Goal: Task Accomplishment & Management: Complete application form

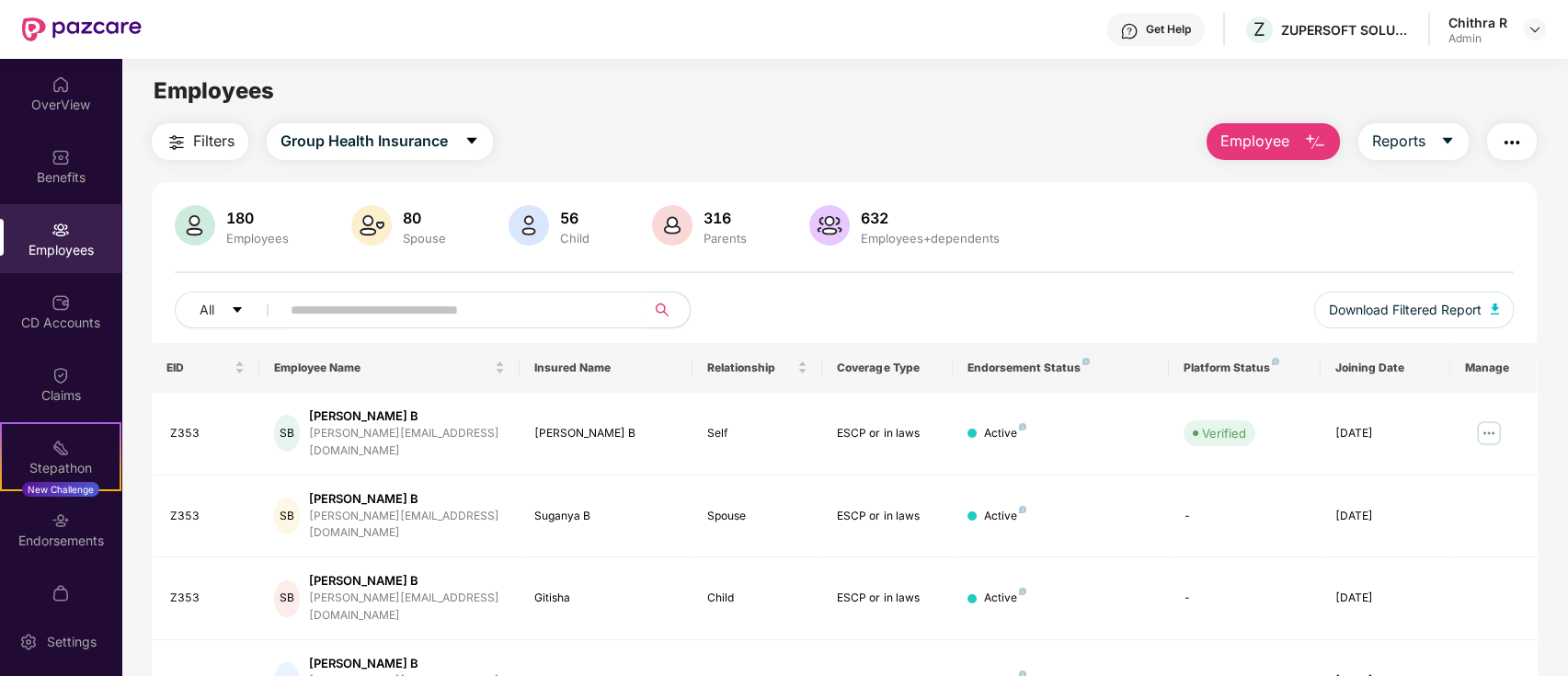
click at [1281, 140] on span "Employee" at bounding box center [1255, 141] width 69 height 23
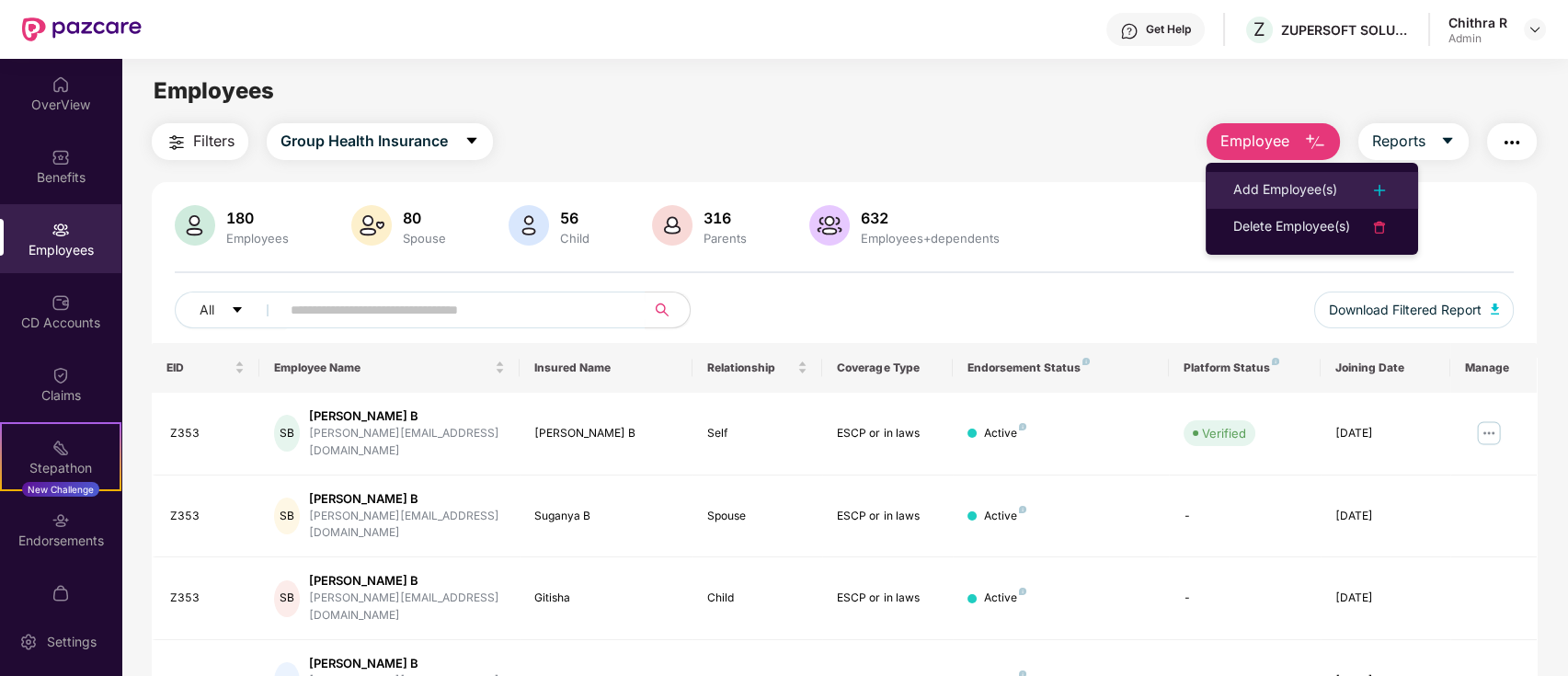
click at [1285, 185] on div "Add Employee(s)" at bounding box center [1285, 189] width 104 height 22
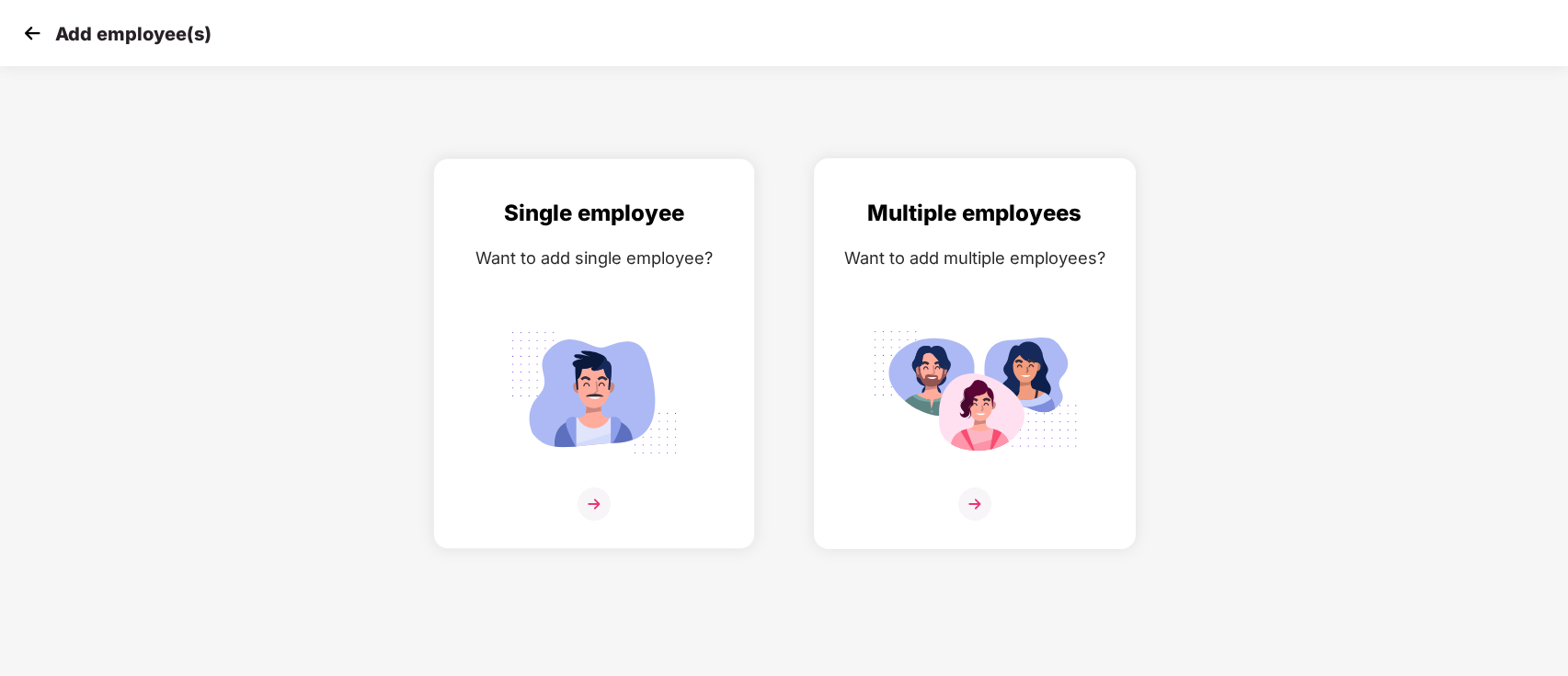
click at [988, 486] on div "Multiple employees Want to add multiple employees?" at bounding box center [975, 369] width 284 height 348
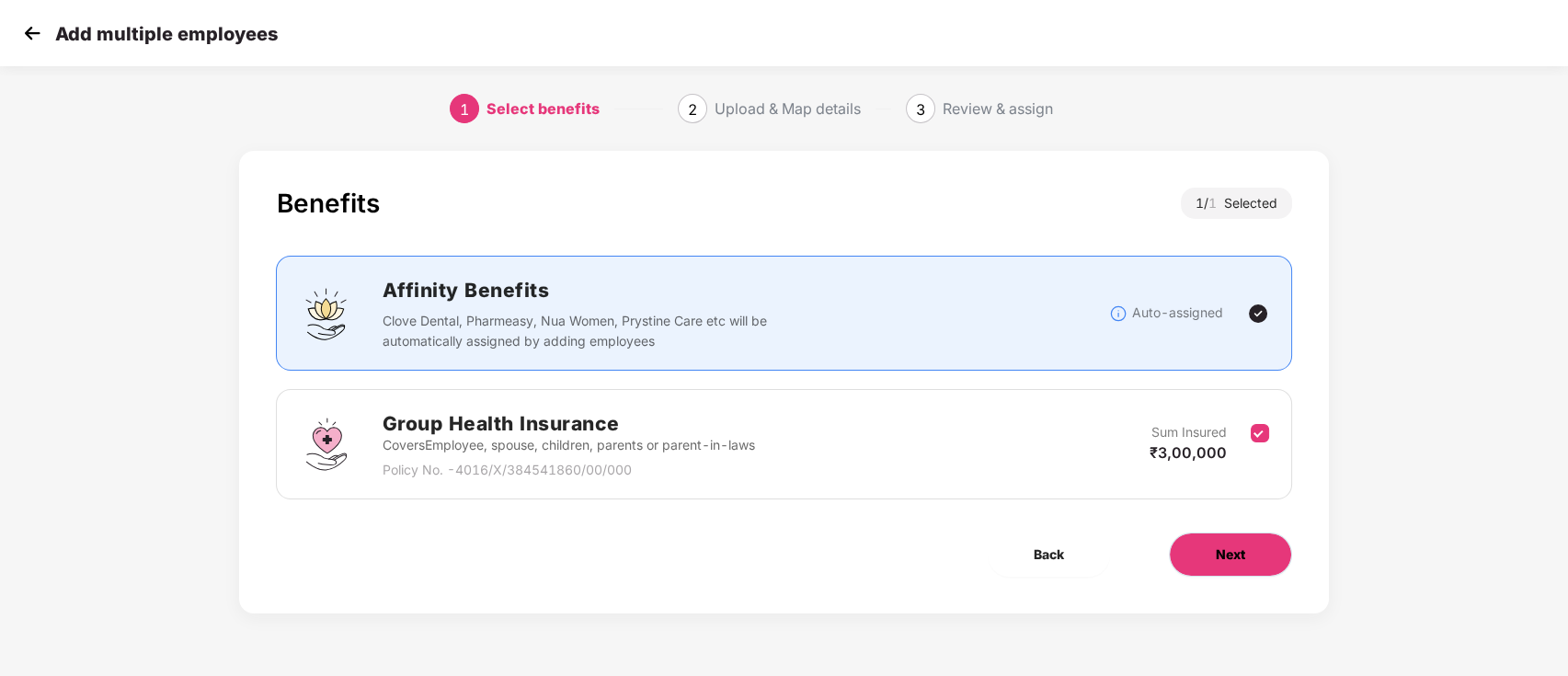
click at [1202, 556] on button "Next" at bounding box center [1230, 554] width 123 height 44
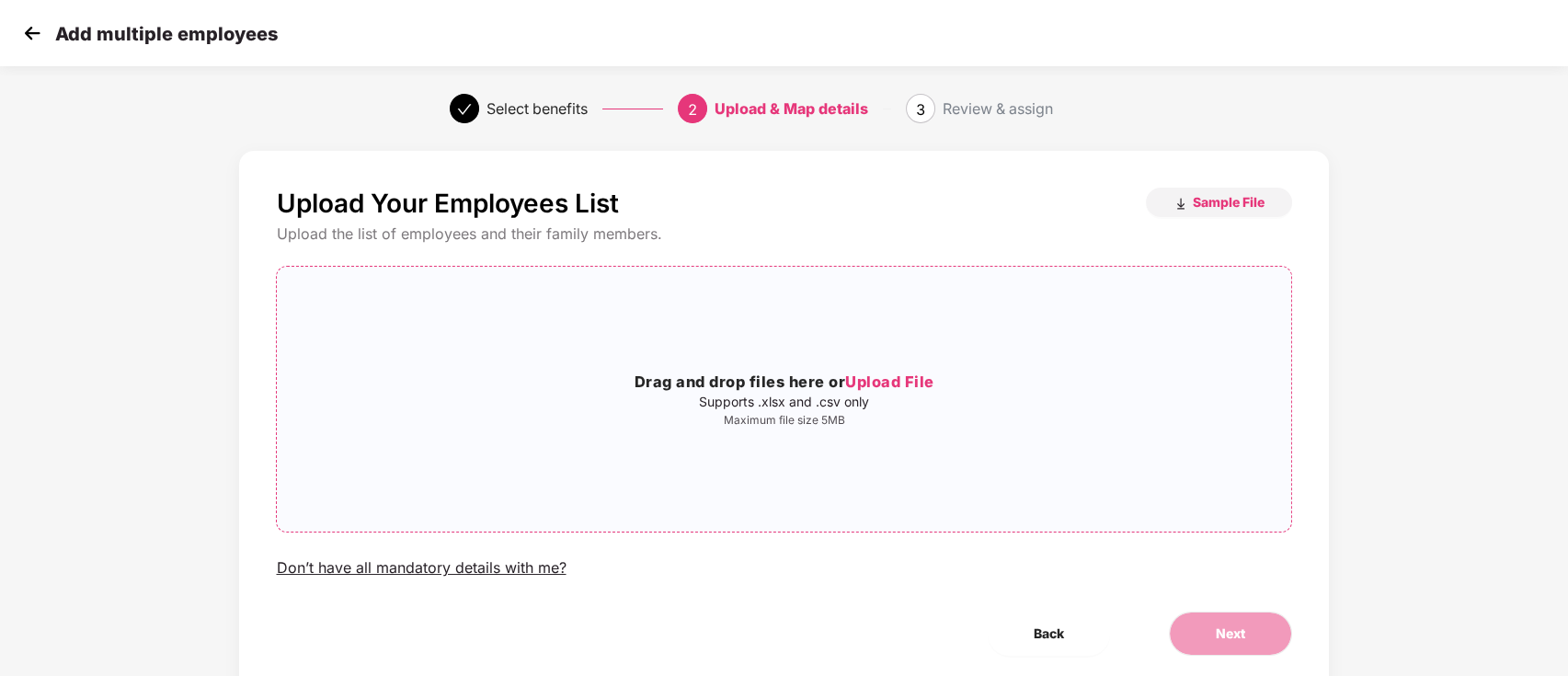
click at [879, 389] on span "Upload File" at bounding box center [890, 381] width 89 height 18
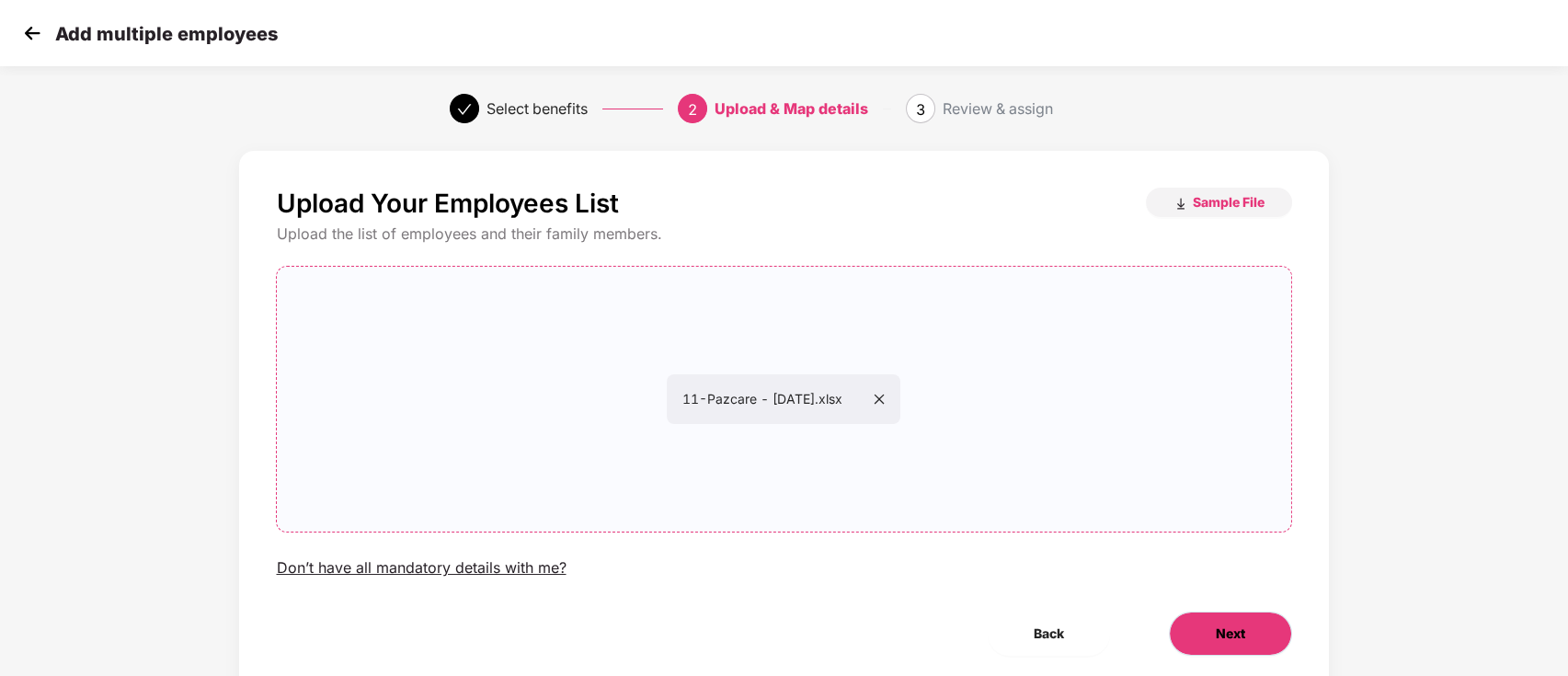
click at [1212, 616] on button "Next" at bounding box center [1230, 633] width 123 height 44
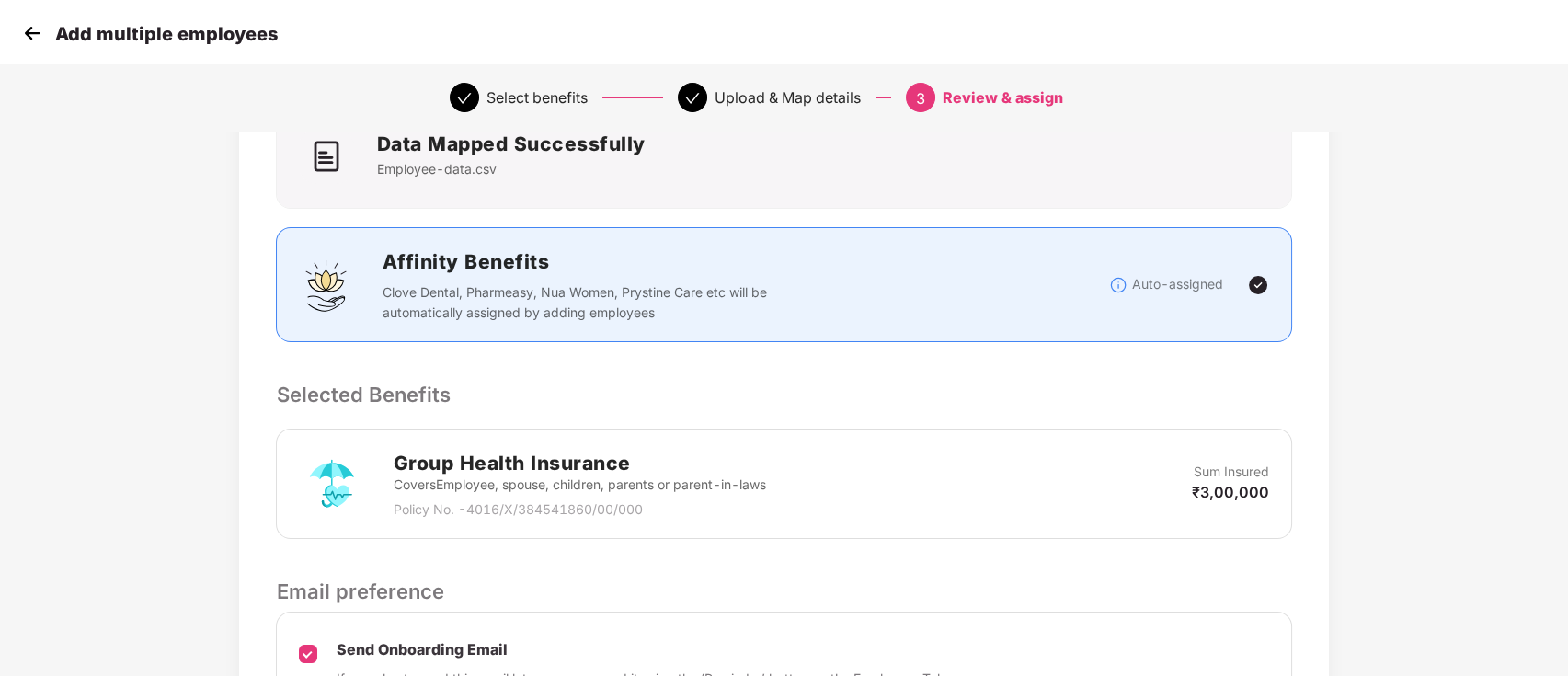
scroll to position [348, 0]
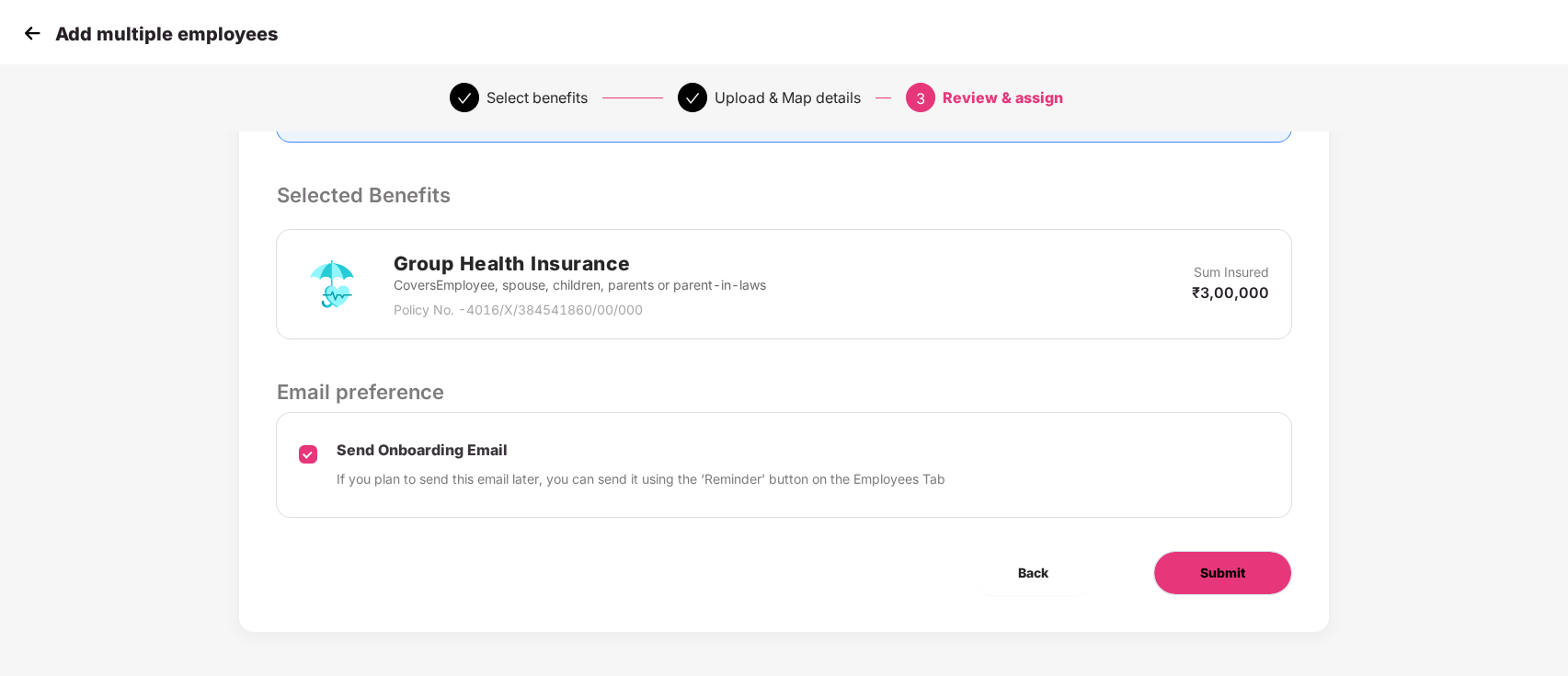
click at [1208, 569] on span "Submit" at bounding box center [1222, 572] width 45 height 20
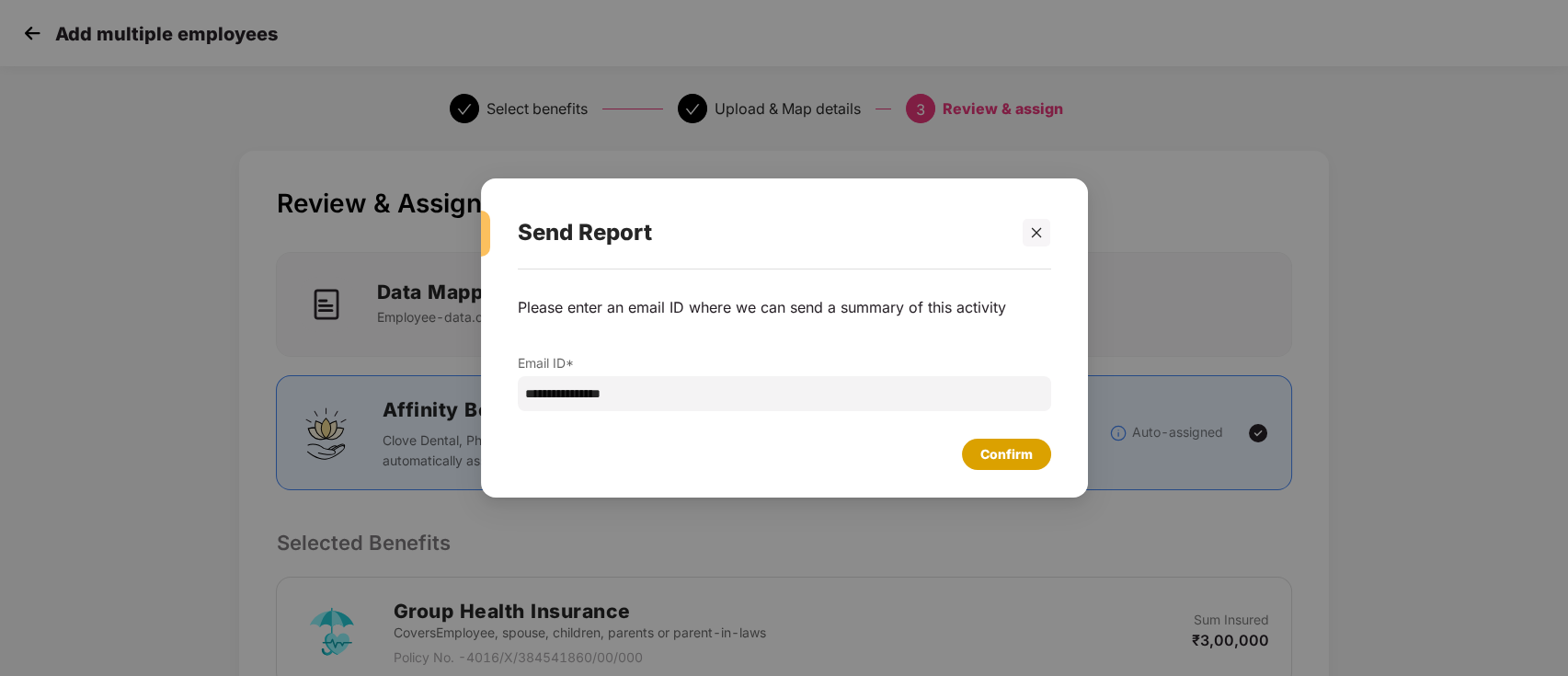
click at [994, 452] on div "Confirm" at bounding box center [1006, 454] width 52 height 20
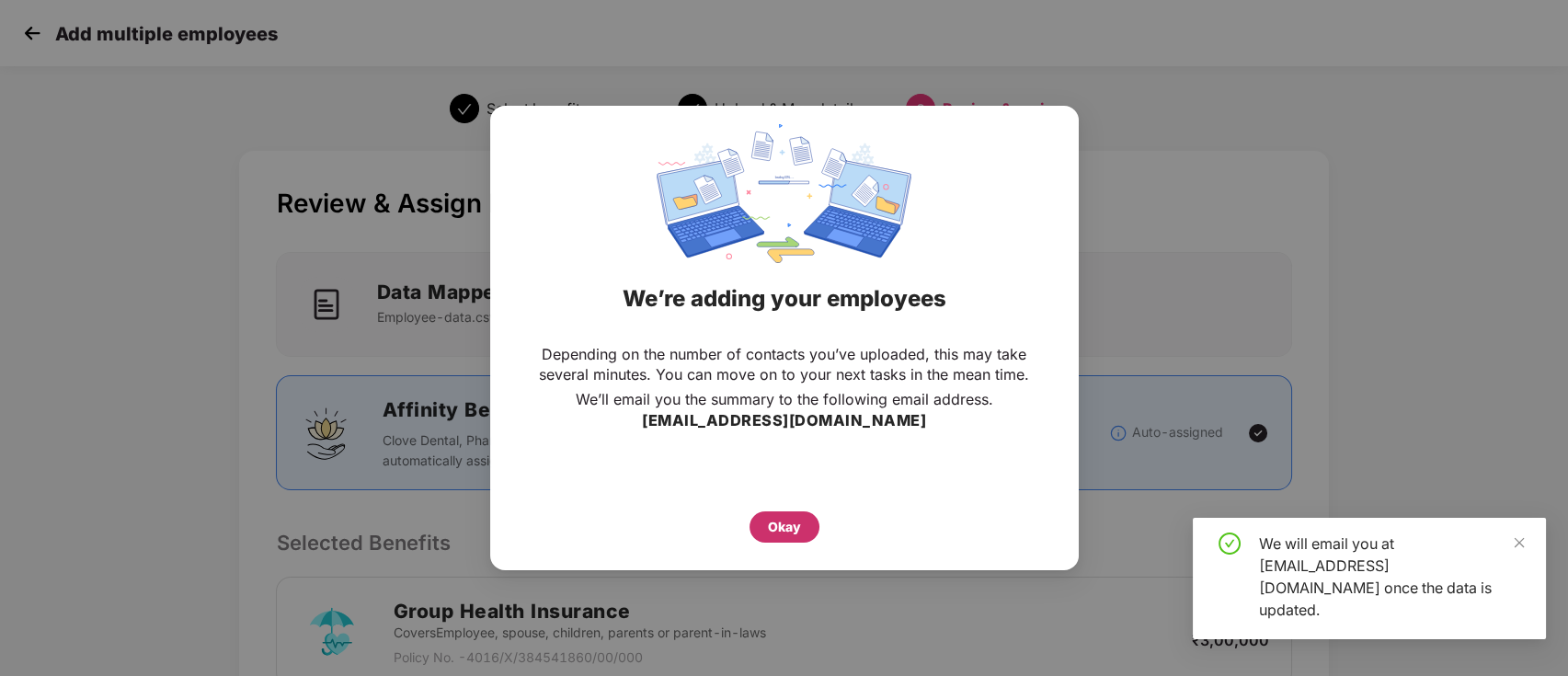
click at [800, 529] on div "Okay" at bounding box center [784, 527] width 33 height 20
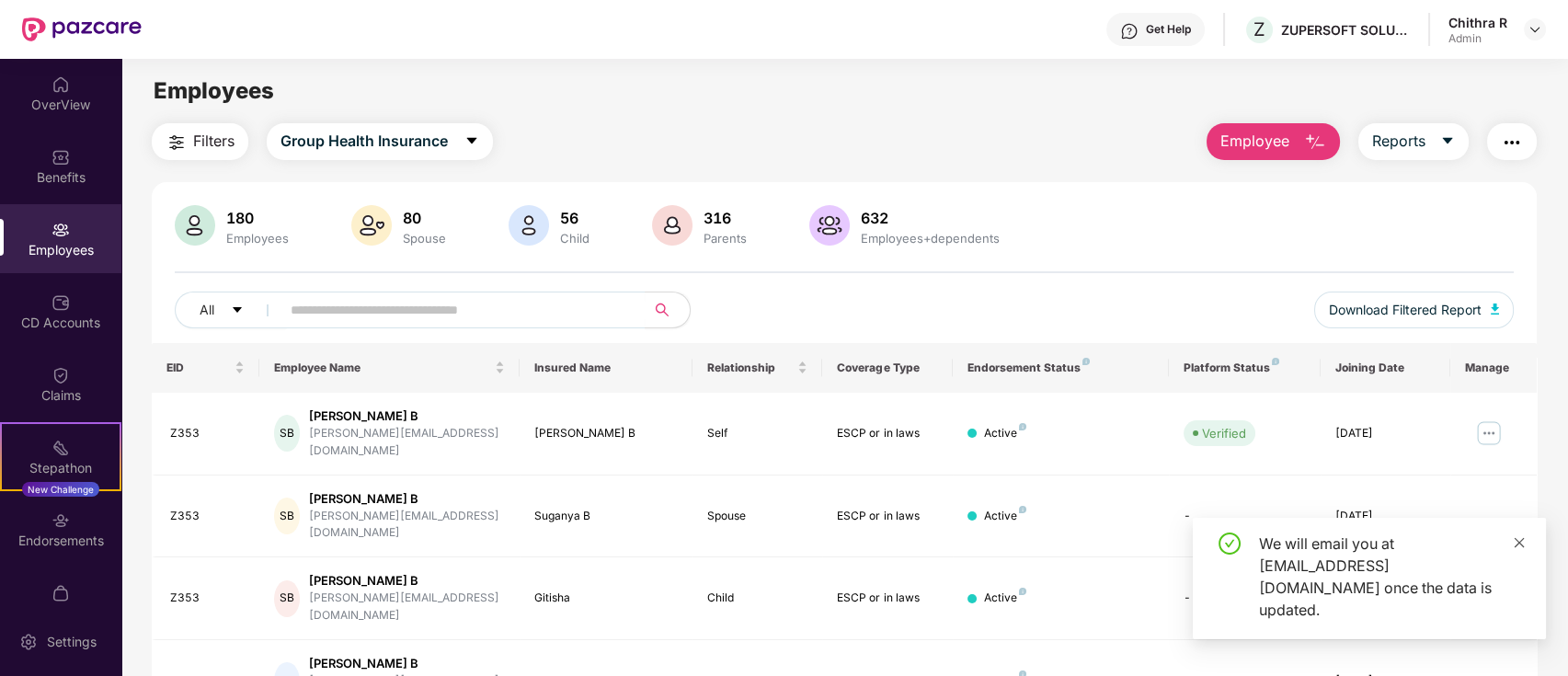
click at [1520, 549] on icon "close" at bounding box center [1519, 543] width 13 height 13
